Goal: Task Accomplishment & Management: Use online tool/utility

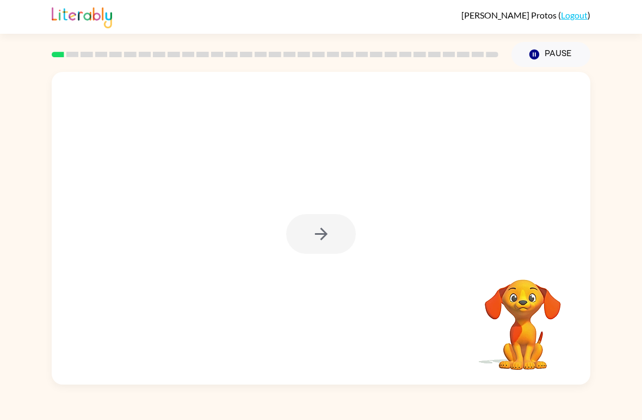
click at [336, 234] on div at bounding box center [321, 234] width 70 height 40
click at [327, 229] on div at bounding box center [321, 234] width 70 height 40
click at [335, 235] on button "button" at bounding box center [321, 234] width 70 height 40
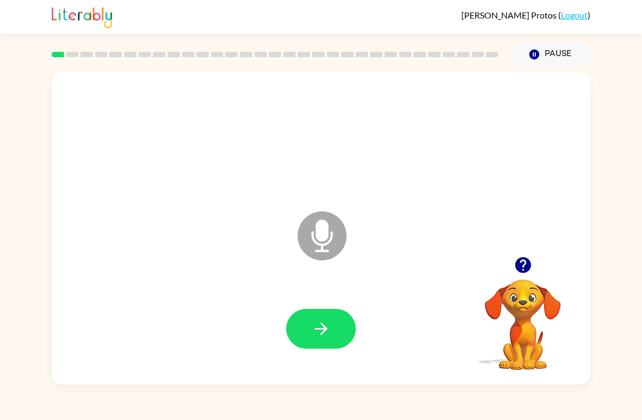
click at [335, 336] on button "button" at bounding box center [321, 329] width 70 height 40
click at [322, 340] on button "button" at bounding box center [321, 329] width 70 height 40
click at [308, 331] on button "button" at bounding box center [321, 329] width 70 height 40
click at [303, 329] on button "button" at bounding box center [321, 329] width 70 height 40
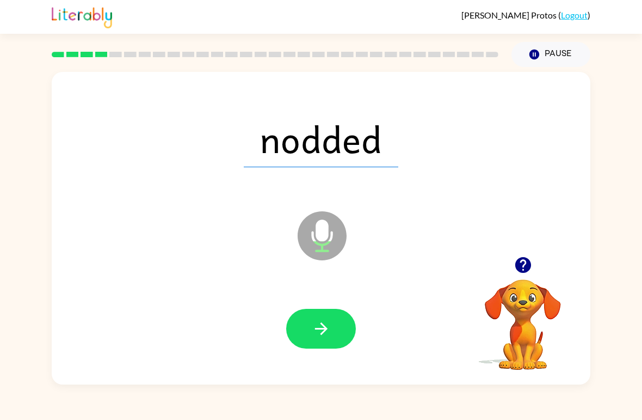
click at [313, 335] on icon "button" at bounding box center [321, 328] width 19 height 19
click at [302, 324] on button "button" at bounding box center [321, 329] width 70 height 40
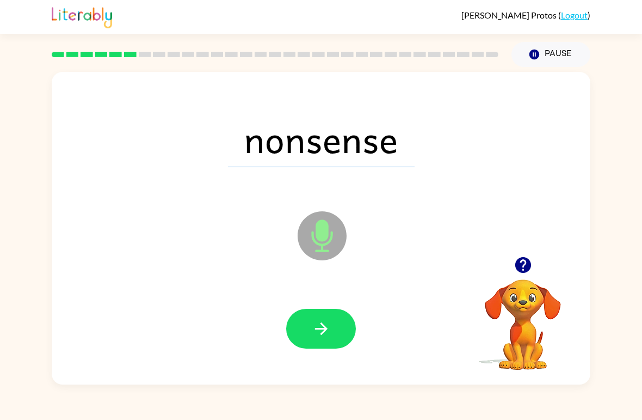
click at [303, 325] on button "button" at bounding box center [321, 329] width 70 height 40
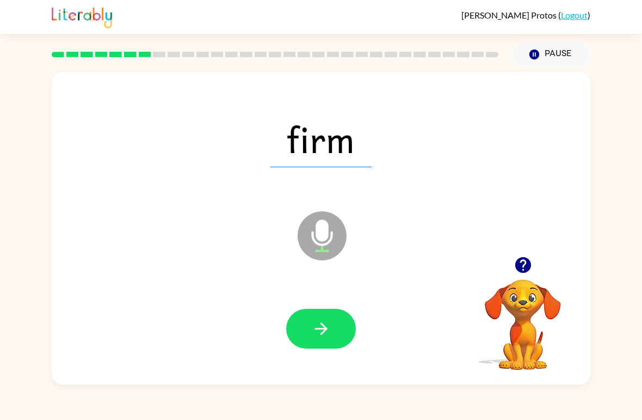
click at [306, 326] on button "button" at bounding box center [321, 329] width 70 height 40
click at [298, 327] on button "button" at bounding box center [321, 329] width 70 height 40
click at [309, 345] on button "button" at bounding box center [321, 329] width 70 height 40
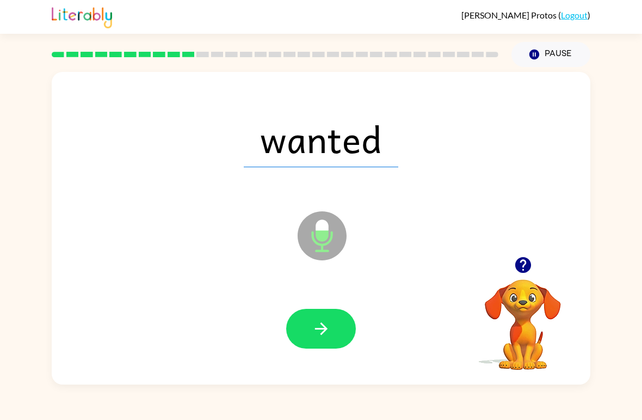
click at [304, 330] on button "button" at bounding box center [321, 329] width 70 height 40
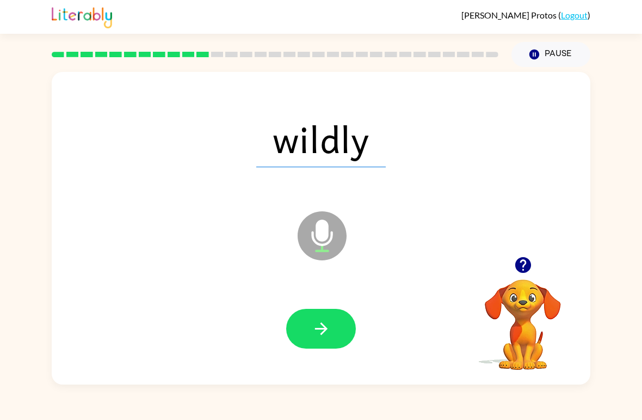
click at [304, 330] on button "button" at bounding box center [321, 329] width 70 height 40
click at [304, 323] on button "button" at bounding box center [321, 329] width 70 height 40
click at [304, 333] on button "button" at bounding box center [321, 329] width 70 height 40
click at [302, 330] on button "button" at bounding box center [321, 329] width 70 height 40
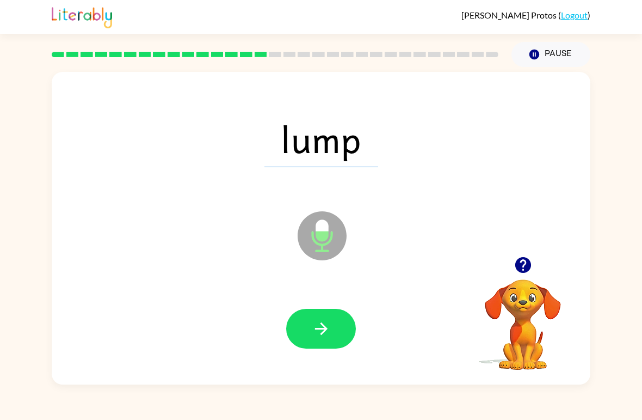
click at [309, 324] on button "button" at bounding box center [321, 329] width 70 height 40
click at [299, 321] on button "button" at bounding box center [321, 329] width 70 height 40
click at [305, 330] on button "button" at bounding box center [321, 329] width 70 height 40
click at [314, 344] on button "button" at bounding box center [321, 329] width 70 height 40
click at [314, 334] on icon "button" at bounding box center [321, 328] width 19 height 19
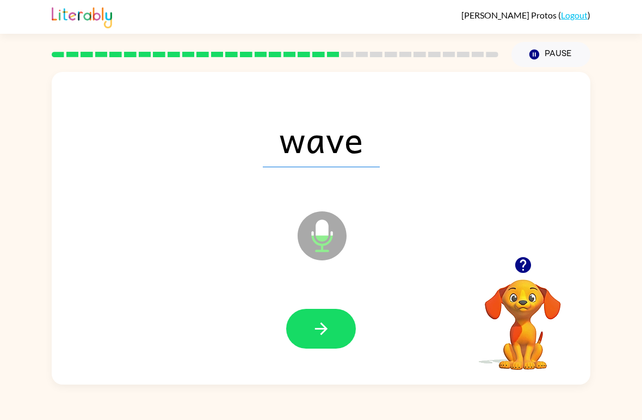
click at [304, 329] on button "button" at bounding box center [321, 329] width 70 height 40
click at [297, 332] on button "button" at bounding box center [321, 329] width 70 height 40
click at [303, 330] on button "button" at bounding box center [321, 329] width 70 height 40
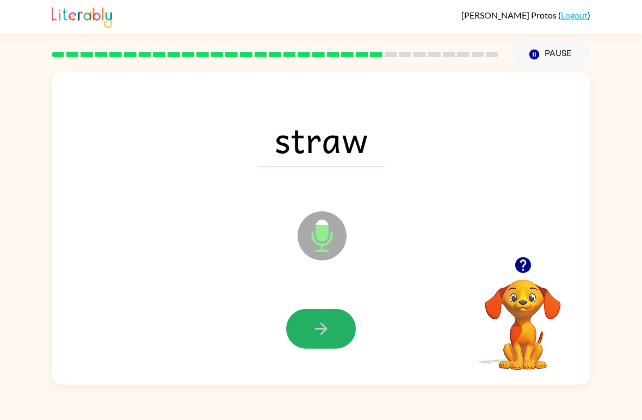
click at [306, 329] on button "button" at bounding box center [321, 329] width 70 height 40
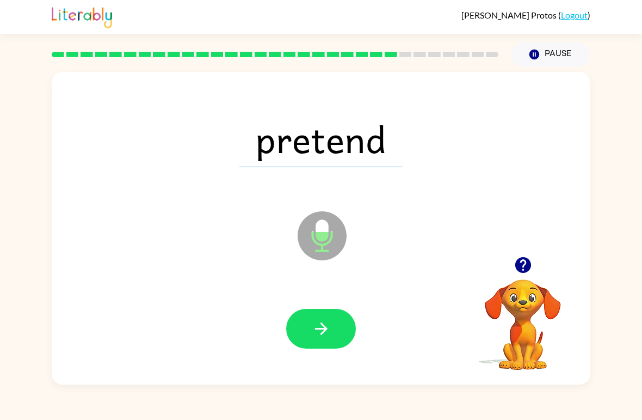
click at [293, 320] on button "button" at bounding box center [321, 329] width 70 height 40
click at [312, 338] on icon "button" at bounding box center [321, 328] width 19 height 19
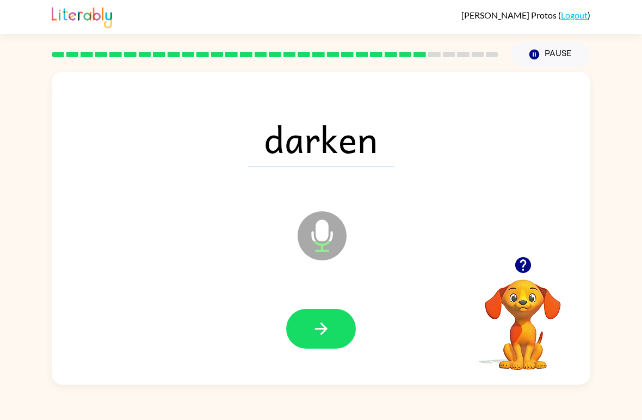
click at [308, 330] on button "button" at bounding box center [321, 329] width 70 height 40
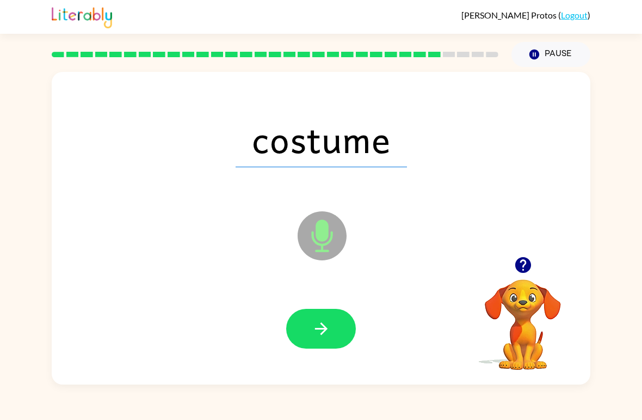
click at [303, 324] on button "button" at bounding box center [321, 329] width 70 height 40
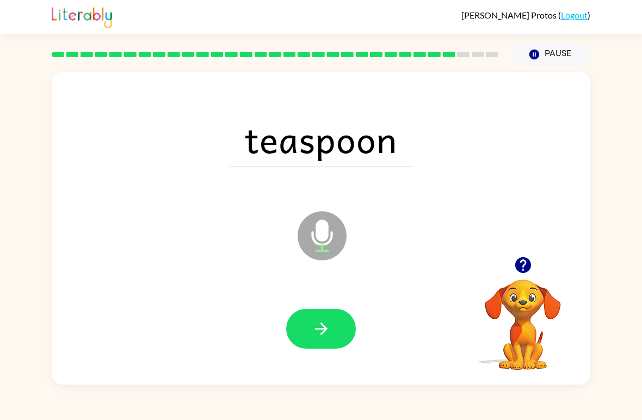
click at [299, 328] on button "button" at bounding box center [321, 329] width 70 height 40
click at [308, 329] on button "button" at bounding box center [321, 329] width 70 height 40
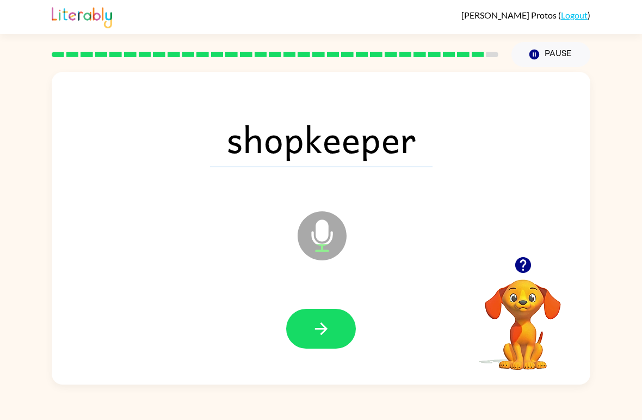
click at [303, 323] on button "button" at bounding box center [321, 329] width 70 height 40
